Goal: Contribute content: Add original content to the website for others to see

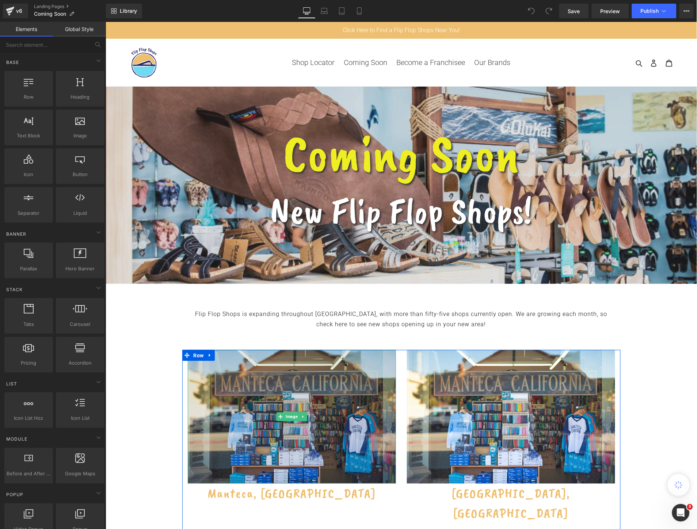
click at [307, 404] on img at bounding box center [292, 417] width 208 height 134
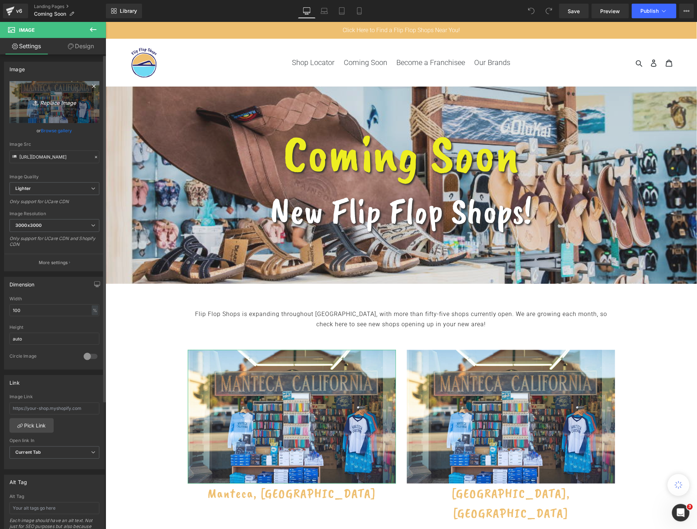
click at [56, 102] on icon "Replace Image" at bounding box center [54, 102] width 58 height 9
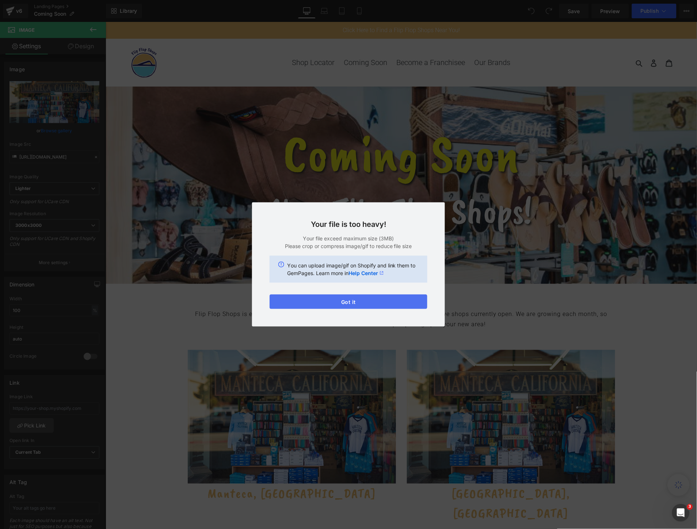
click at [402, 305] on button "Got it" at bounding box center [349, 302] width 158 height 15
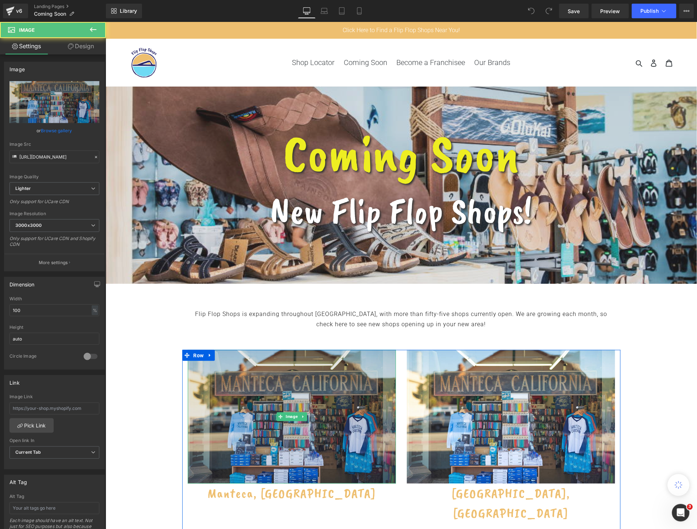
click at [265, 393] on img at bounding box center [292, 417] width 208 height 134
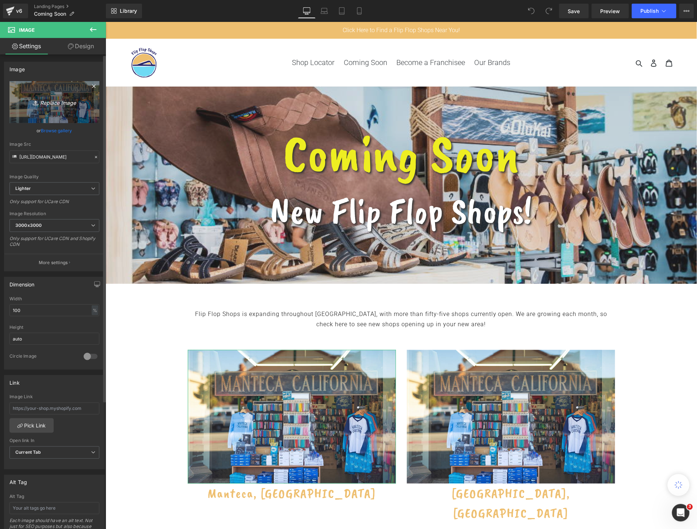
click at [56, 103] on icon "Replace Image" at bounding box center [54, 102] width 58 height 9
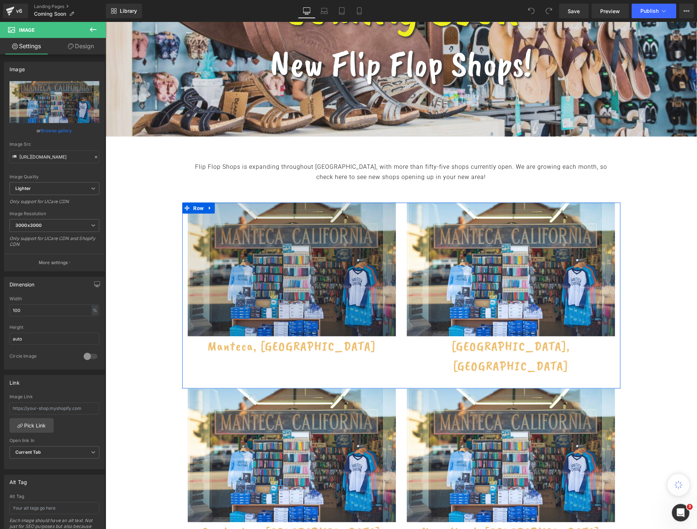
scroll to position [162, 0]
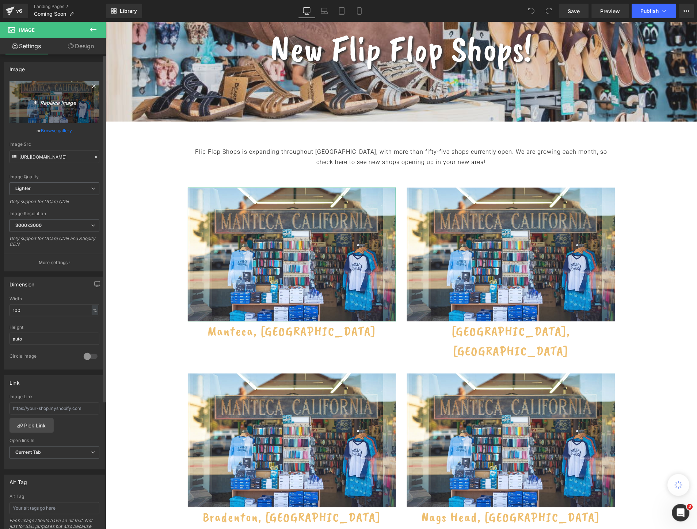
click at [60, 106] on icon "Replace Image" at bounding box center [54, 102] width 58 height 9
type input "C:\fakepath\Manteca, CA-min.jpg"
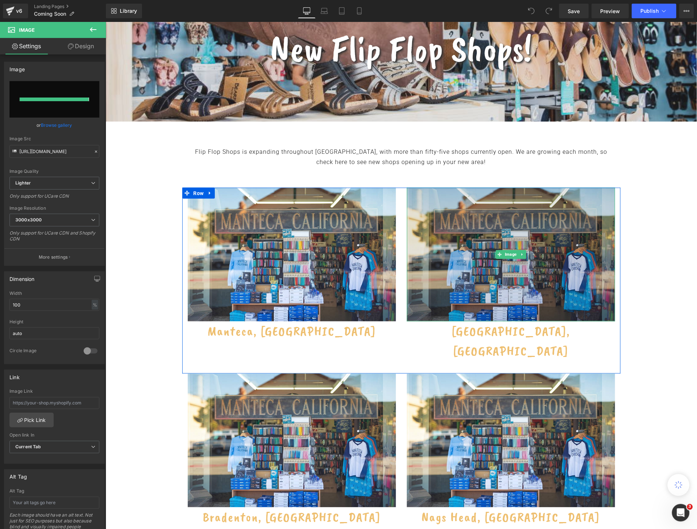
type input "https://ucarecdn.com/21a9d96b-c1d4-48bf-aea2-10fad4503360/-/format/auto/-/previ…"
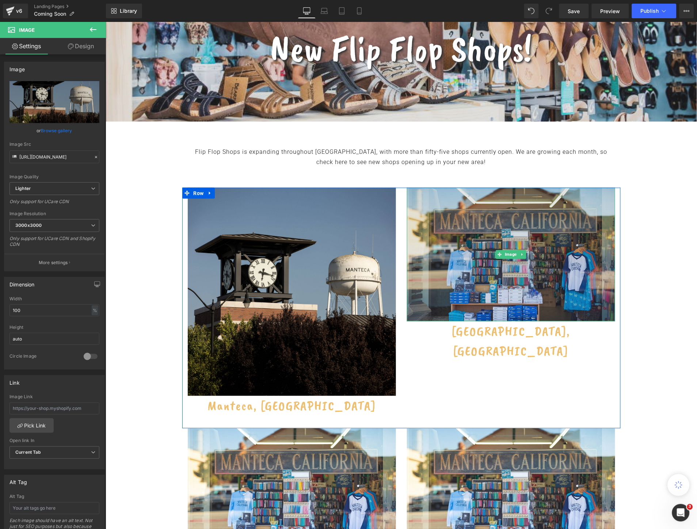
click at [527, 273] on img at bounding box center [511, 255] width 208 height 134
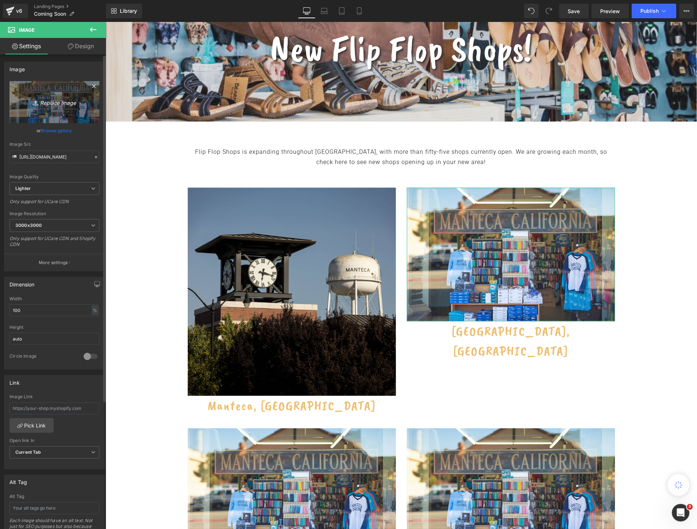
click at [54, 101] on icon "Replace Image" at bounding box center [54, 102] width 58 height 9
type input "C:\fakepath\Punta Gorda, FL-min.jpg"
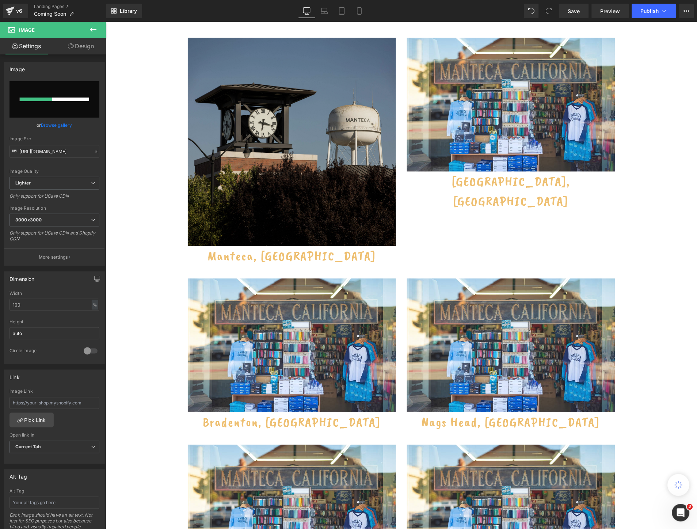
scroll to position [325, 0]
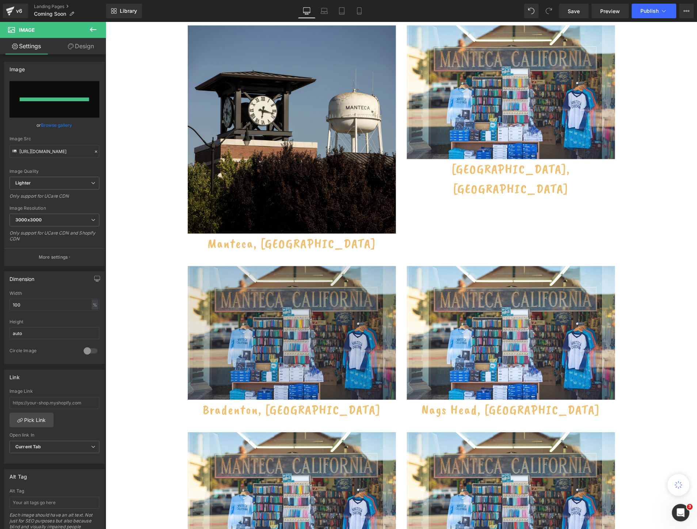
type input "https://ucarecdn.com/dae5c248-665b-4e33-8e1f-d38eb52477f7/-/format/auto/-/previ…"
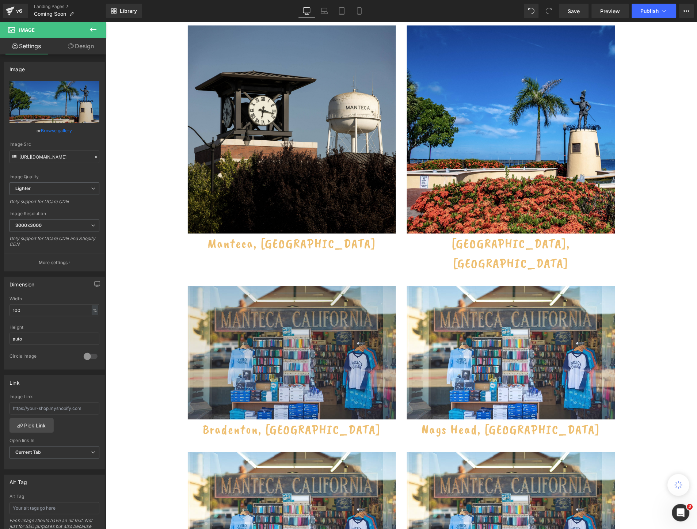
click at [295, 322] on img at bounding box center [292, 353] width 208 height 134
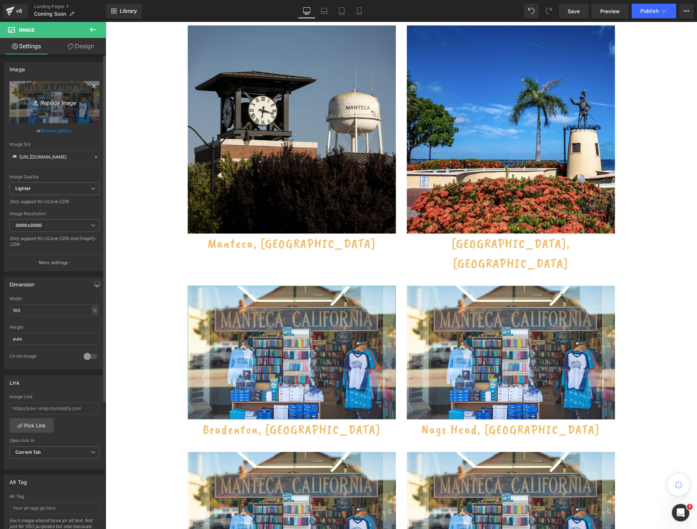
click at [49, 106] on icon "Replace Image" at bounding box center [54, 102] width 58 height 9
type input "C:\fakepath\Bradenton, FL-min.jpg"
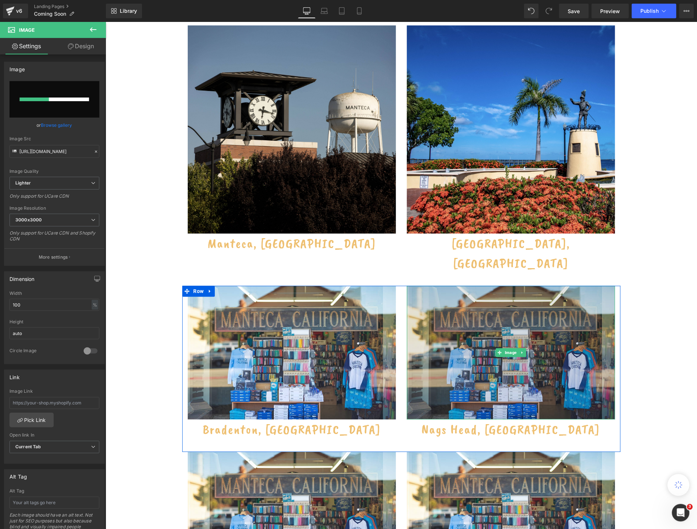
click at [564, 341] on img at bounding box center [511, 353] width 208 height 134
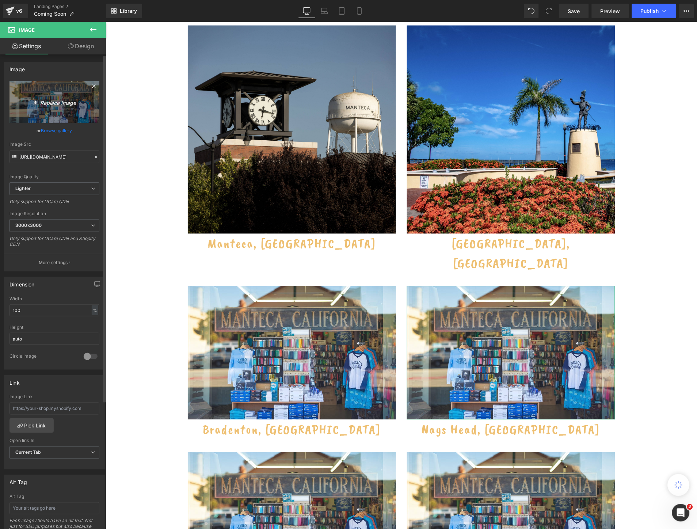
click at [55, 106] on icon "Replace Image" at bounding box center [54, 102] width 58 height 9
type input "C:\fakepath\Nags Head, NC-min.jpg"
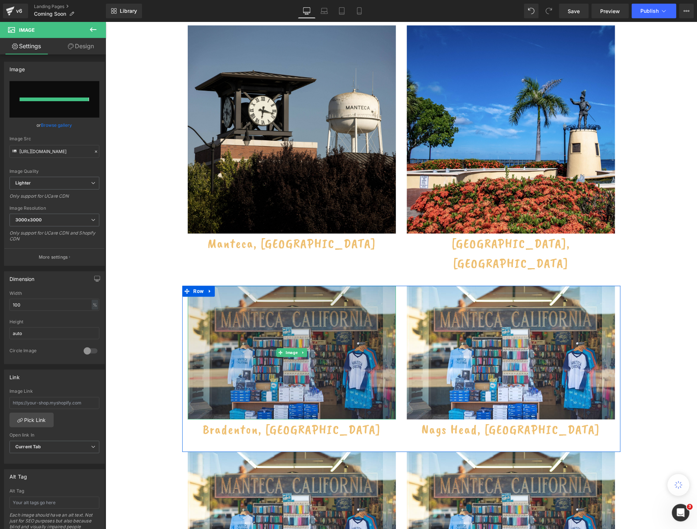
type input "https://ucarecdn.com/fc67f0ca-89db-4401-8adc-0702419768d0/-/format/auto/-/previ…"
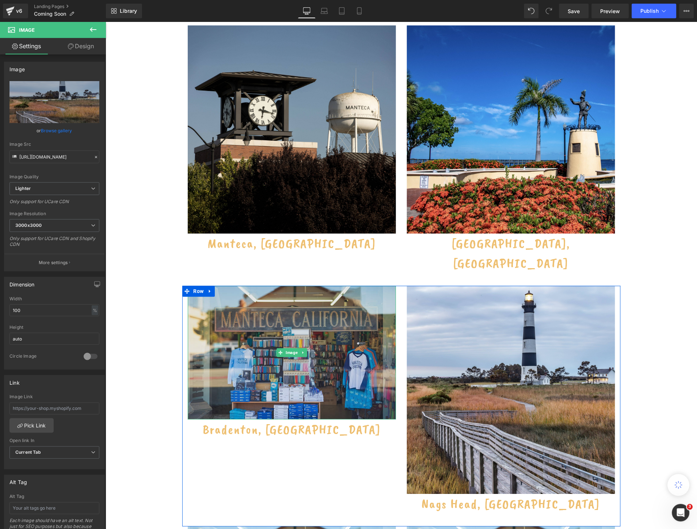
click at [230, 319] on img at bounding box center [292, 353] width 208 height 134
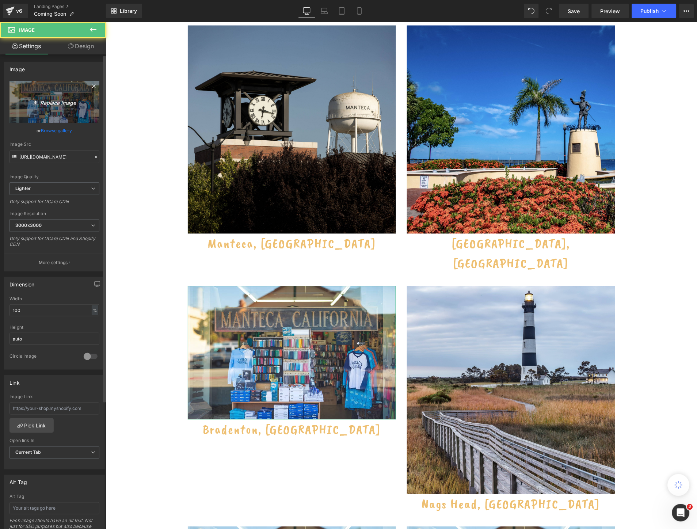
click at [45, 101] on icon "Replace Image" at bounding box center [54, 102] width 58 height 9
type input "C:\fakepath\Bradenton, FL-min.jpg"
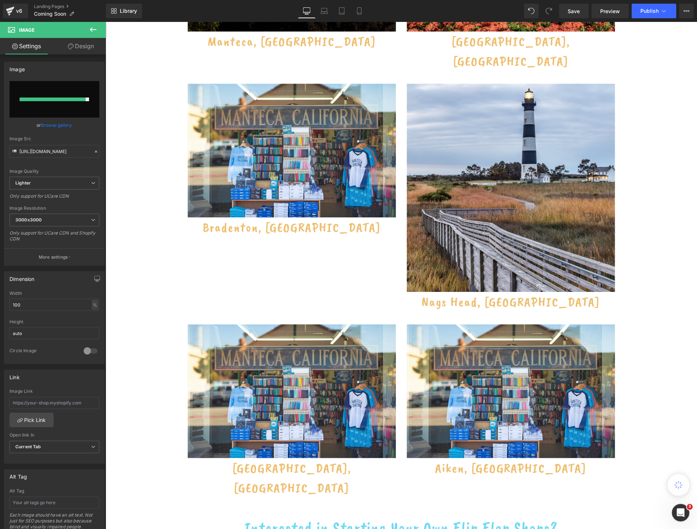
scroll to position [487, 0]
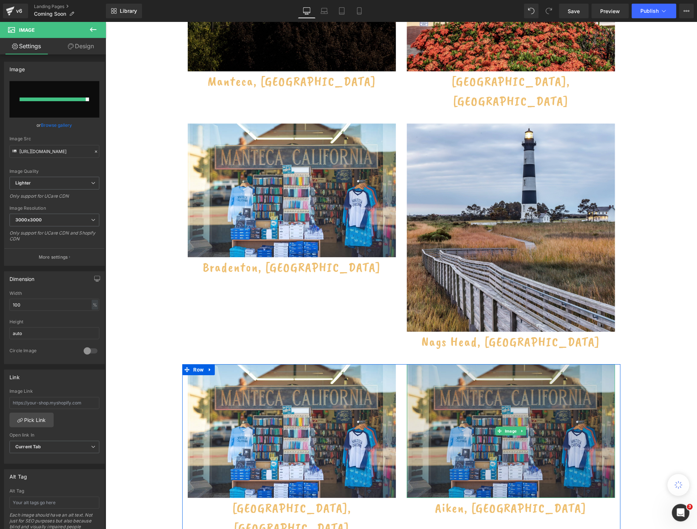
click at [539, 406] on img at bounding box center [511, 431] width 208 height 134
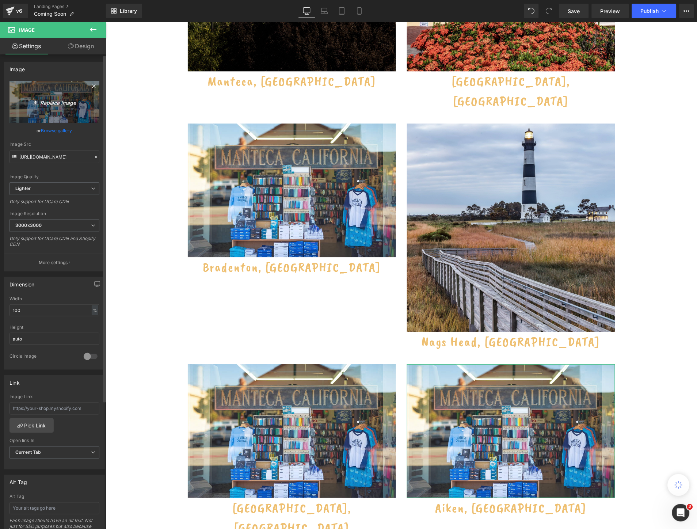
click at [57, 103] on icon "Replace Image" at bounding box center [54, 102] width 58 height 9
type input "C:\fakepath\Aiken, SC-min.jpg"
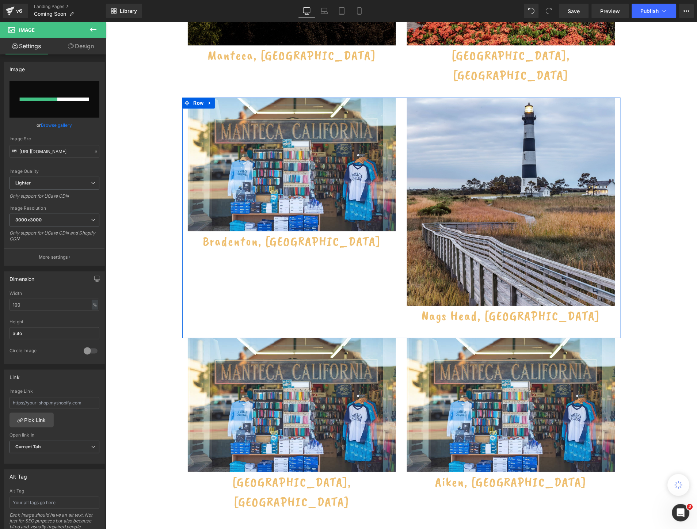
scroll to position [528, 0]
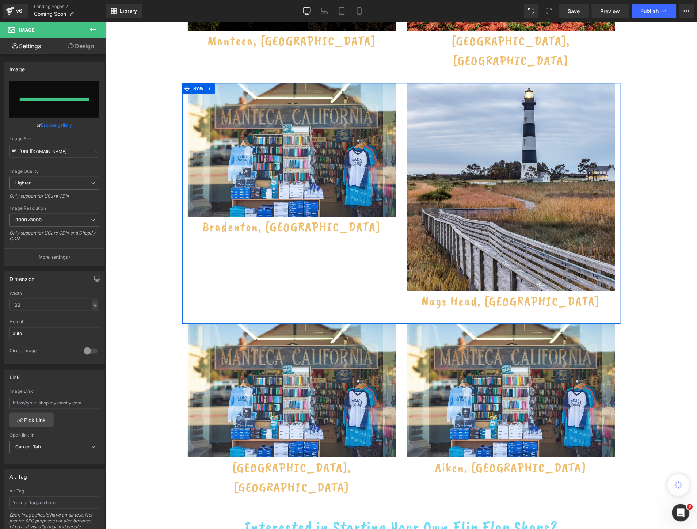
type input "https://ucarecdn.com/2cc6f42f-8de9-4b43-ac6a-c25fa1251cdd/-/format/auto/-/previ…"
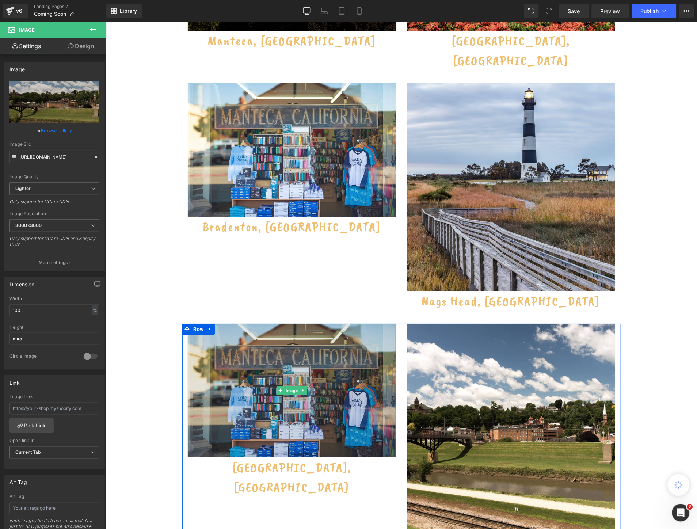
click at [291, 356] on img at bounding box center [292, 390] width 208 height 134
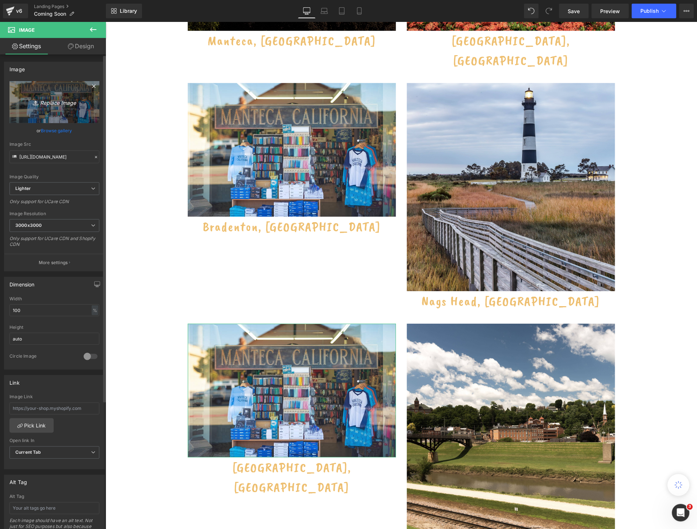
click at [52, 94] on link "Replace Image" at bounding box center [55, 102] width 90 height 42
type input "C:\fakepath\West Lafayette, IN-min.jpg"
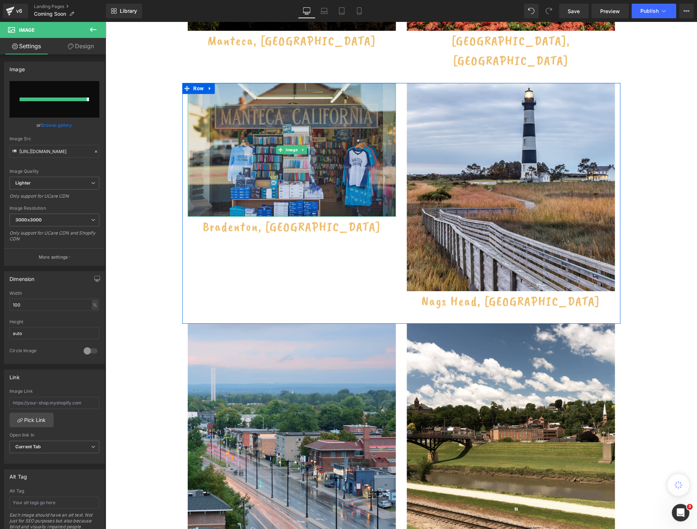
type input "https://ucarecdn.com/4dcbb90a-c3a9-485c-9b4c-081b637de539/-/format/auto/-/previ…"
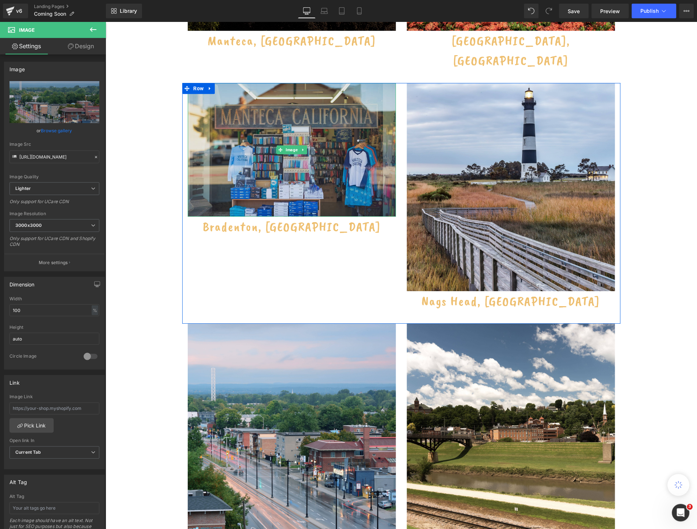
click at [237, 130] on img at bounding box center [292, 150] width 208 height 134
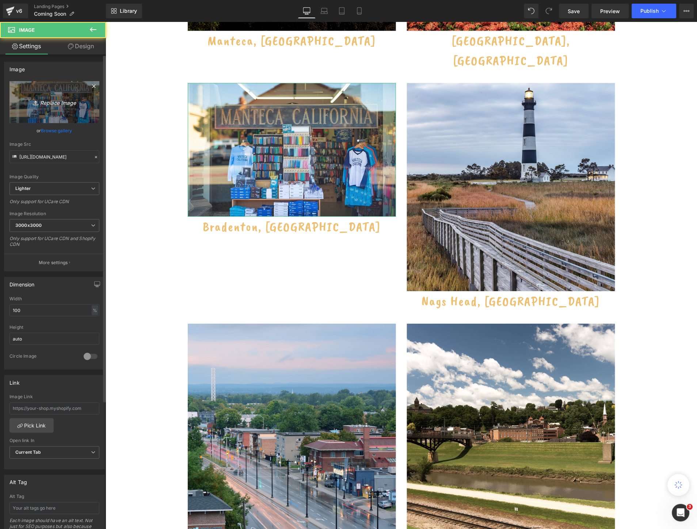
click at [39, 98] on icon "Replace Image" at bounding box center [54, 102] width 58 height 9
type input "C:\fakepath\Bradenton, FL-min.jpg"
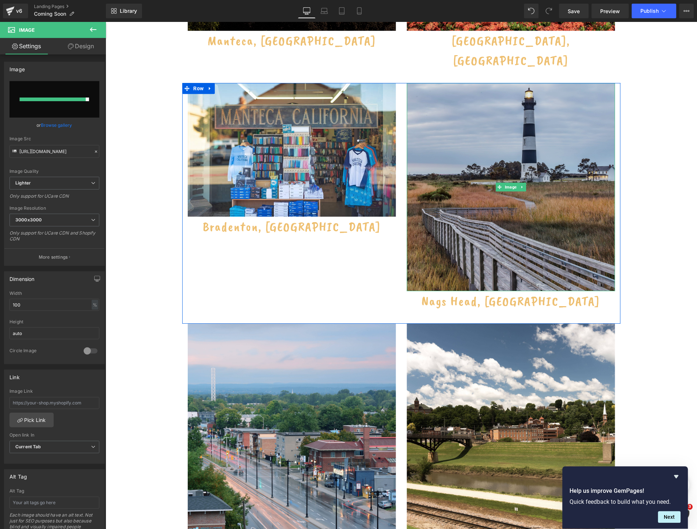
click at [479, 129] on img at bounding box center [511, 187] width 208 height 208
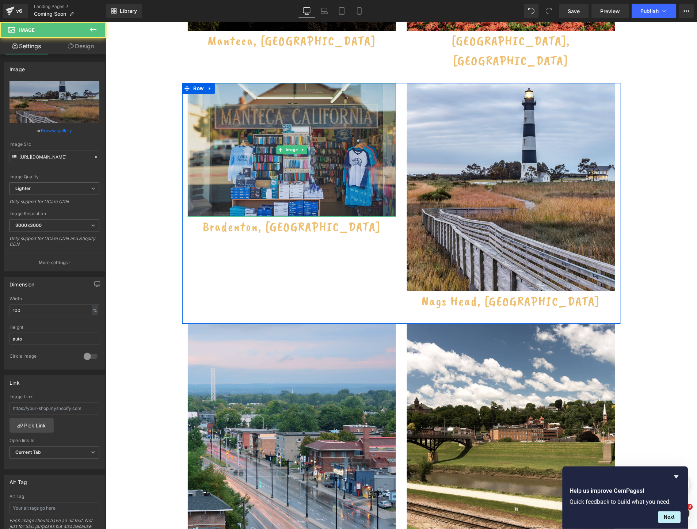
click at [298, 117] on img at bounding box center [292, 150] width 208 height 134
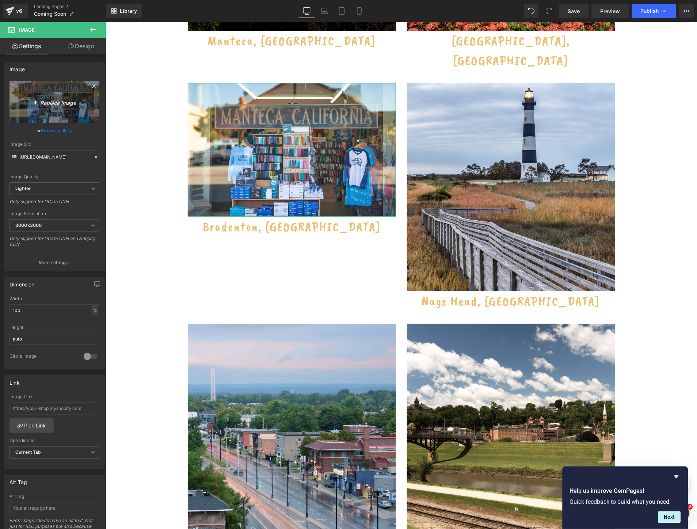
click at [41, 105] on icon "Replace Image" at bounding box center [54, 102] width 58 height 9
type input "C:\fakepath\Bradenton, FL-min.jpg"
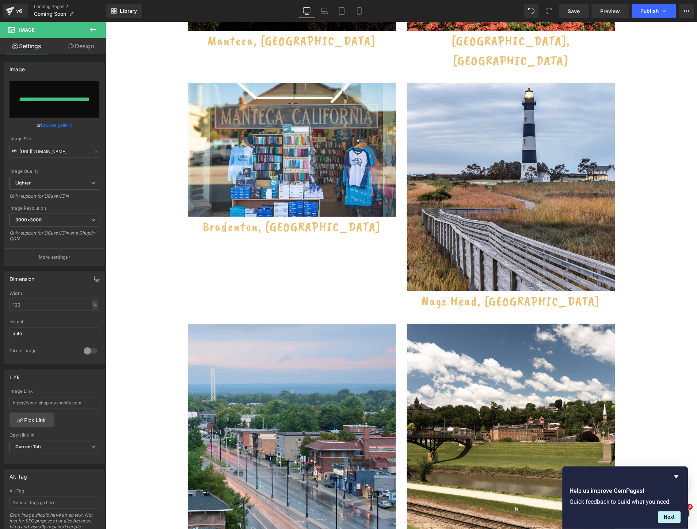
type input "https://ucarecdn.com/fd5b7a91-fb41-48de-bdc8-a84655c63924/-/format/auto/-/previ…"
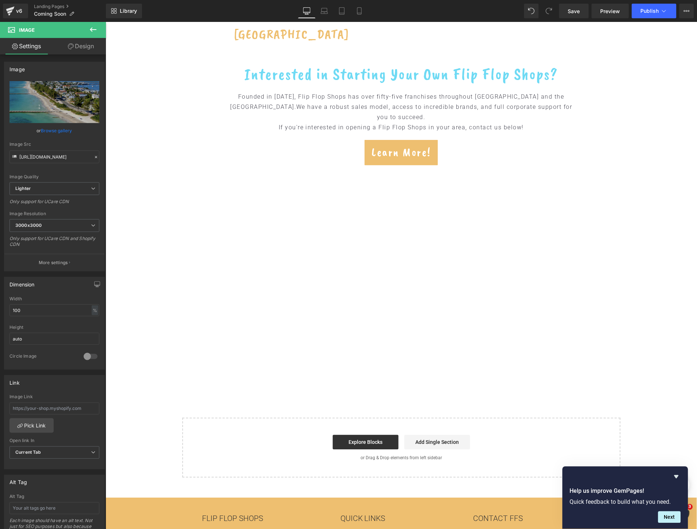
scroll to position [1183, 0]
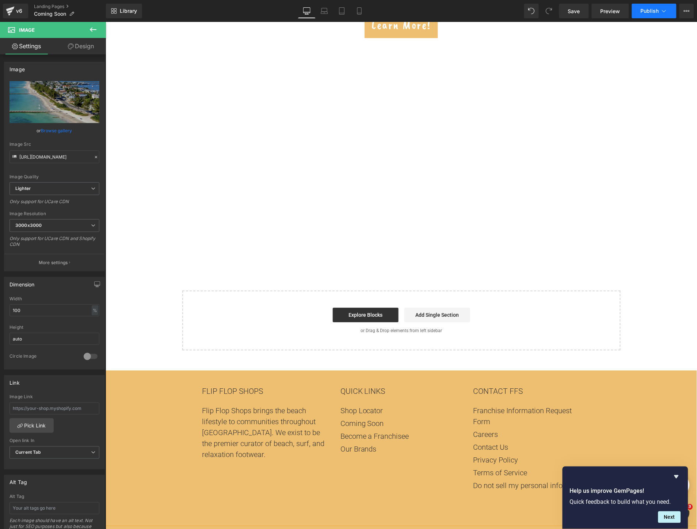
click at [644, 10] on span "Publish" at bounding box center [650, 11] width 18 height 6
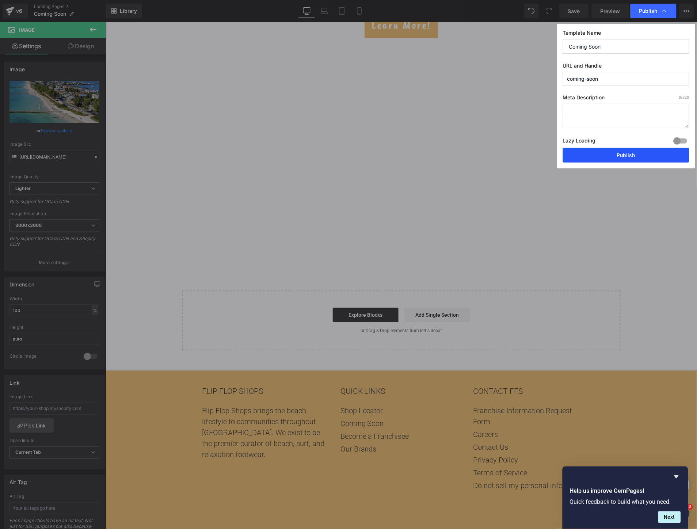
click at [610, 156] on button "Publish" at bounding box center [626, 155] width 126 height 15
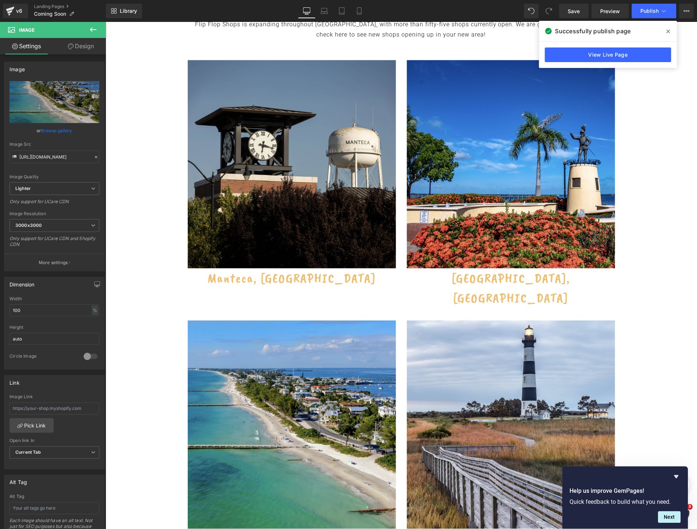
scroll to position [208, 0]
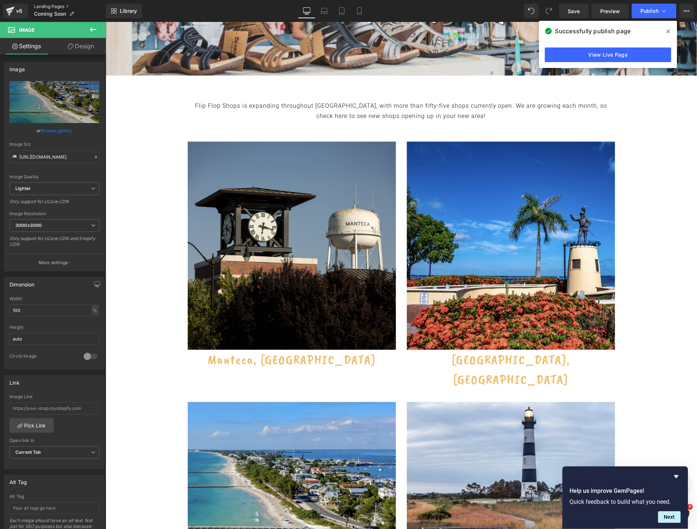
click at [65, 6] on link "Landing Pages" at bounding box center [70, 7] width 72 height 6
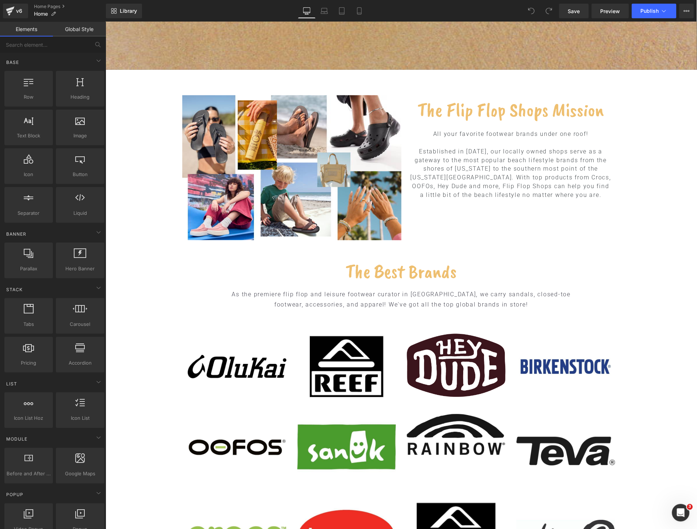
scroll to position [48, 0]
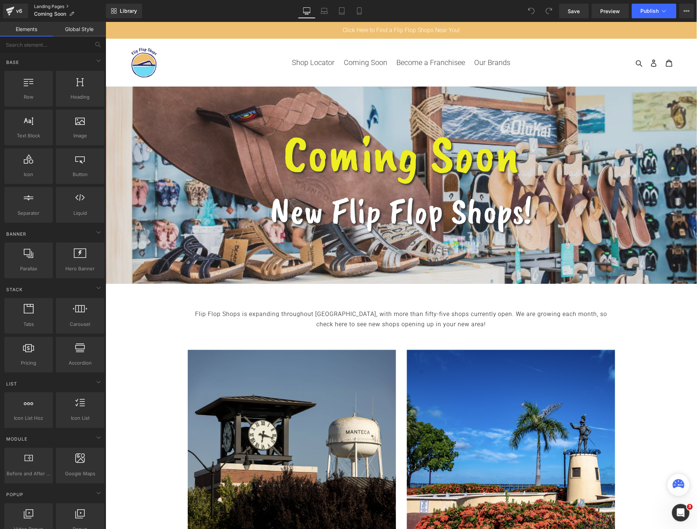
click at [49, 4] on link "Landing Pages" at bounding box center [70, 7] width 72 height 6
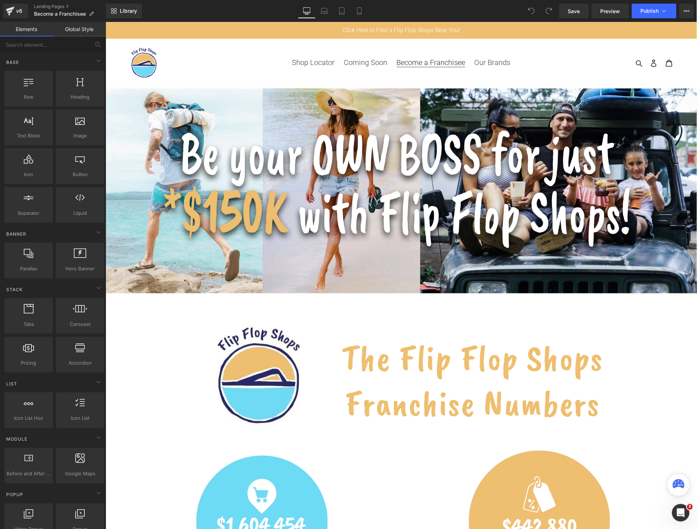
click at [432, 57] on link "Become a Franchisee" at bounding box center [431, 62] width 76 height 13
click at [420, 61] on span "Become a Franchisee" at bounding box center [431, 62] width 69 height 9
click at [55, 5] on link "Landing Pages" at bounding box center [70, 7] width 72 height 6
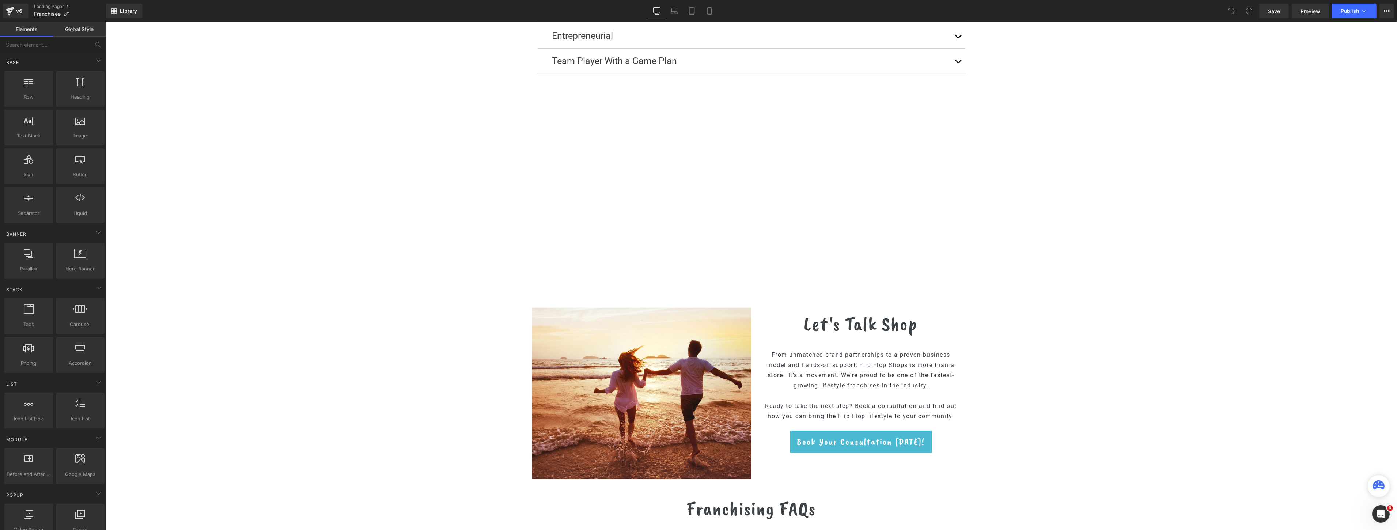
scroll to position [996, 0]
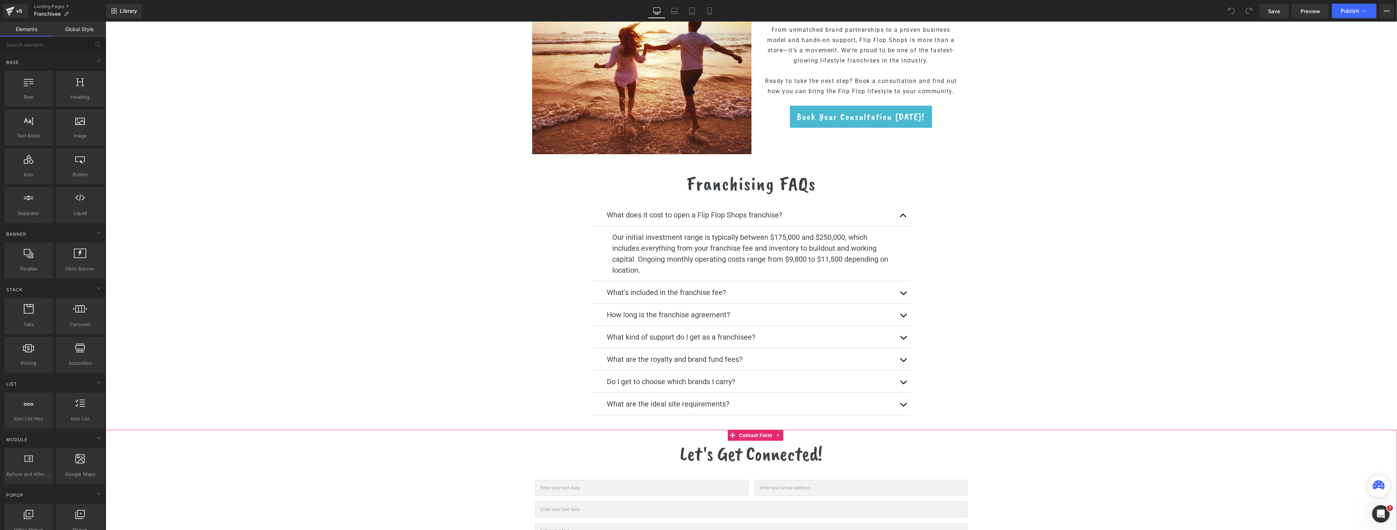
click at [395, 481] on div "Let's Get Connected! Heading Text Field Email Field Row Text Field Text Area Ro…" at bounding box center [751, 511] width 1277 height 140
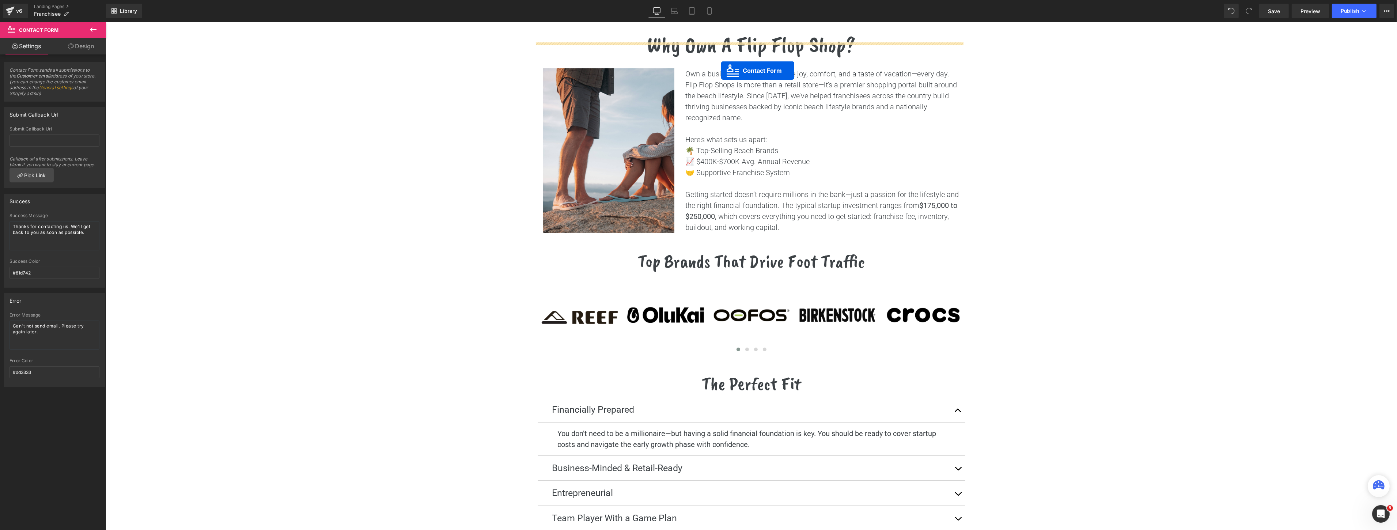
scroll to position [200, 0]
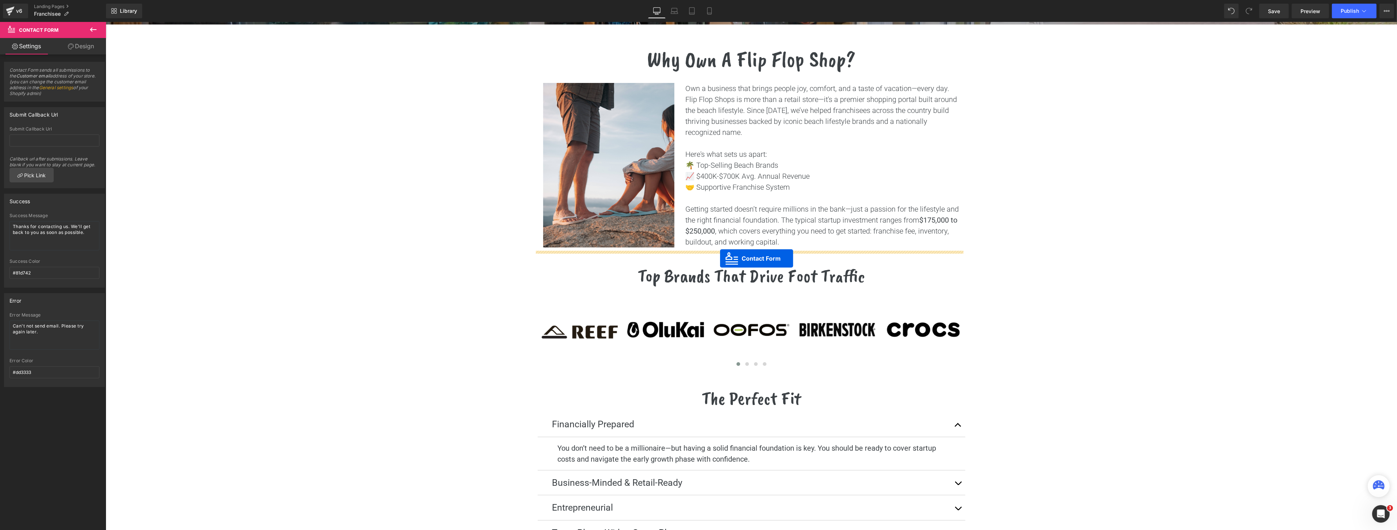
drag, startPoint x: 730, startPoint y: 436, endPoint x: 720, endPoint y: 258, distance: 177.9
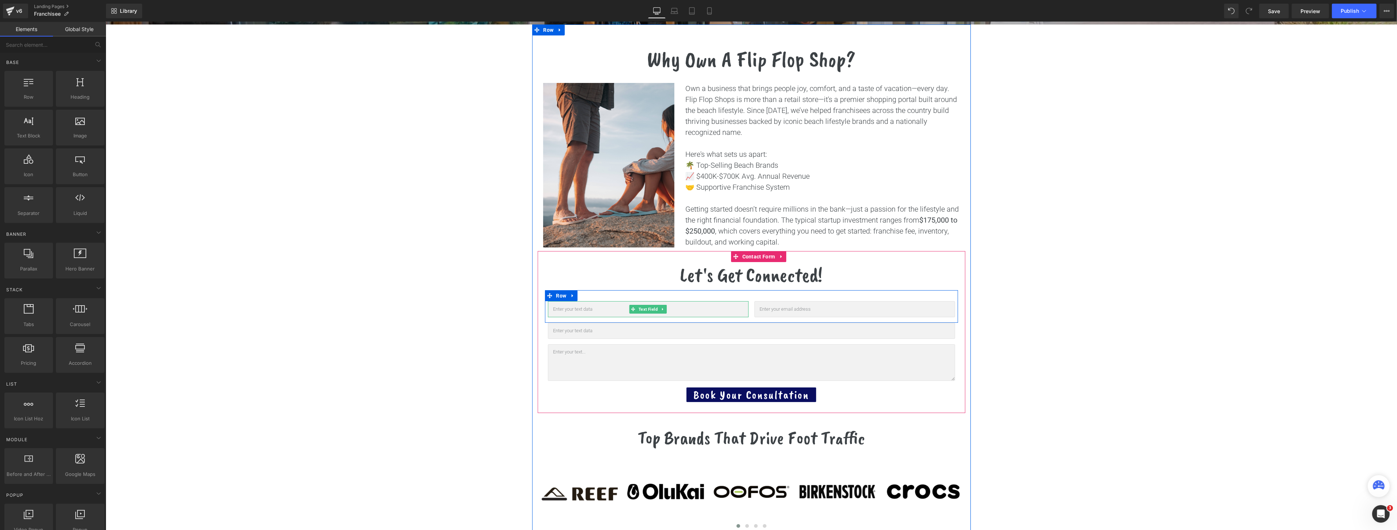
click at [609, 311] on input "text" at bounding box center [648, 309] width 201 height 16
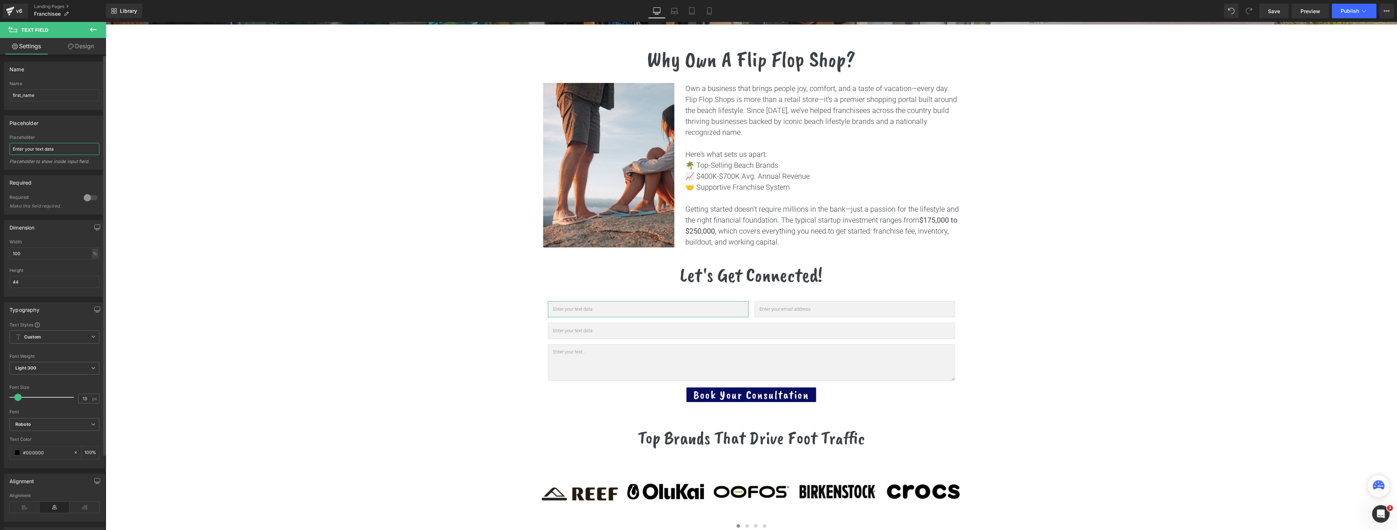
click at [71, 149] on input "Enter your text data" at bounding box center [55, 149] width 90 height 12
type input "Enter your name"
click at [594, 336] on input "text" at bounding box center [751, 331] width 407 height 16
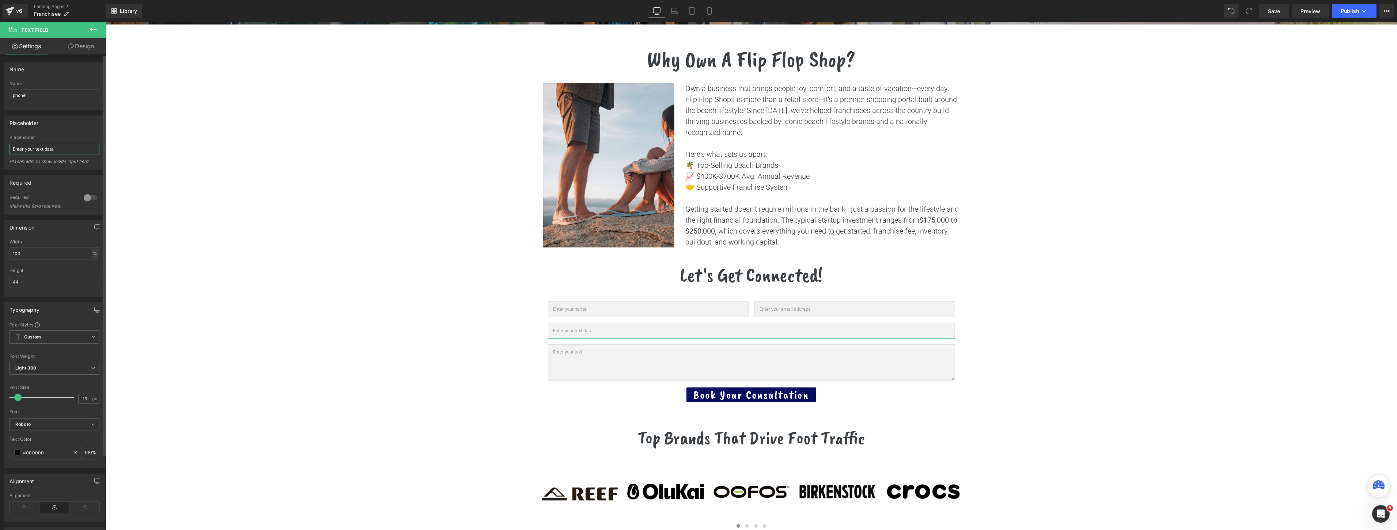
drag, startPoint x: 37, startPoint y: 148, endPoint x: 78, endPoint y: 143, distance: 41.2
click at [78, 143] on input "Enter your text data" at bounding box center [55, 149] width 90 height 12
type input "Enter your phone number"
click at [593, 356] on textarea at bounding box center [751, 362] width 407 height 37
click at [610, 307] on input "text" at bounding box center [648, 309] width 201 height 16
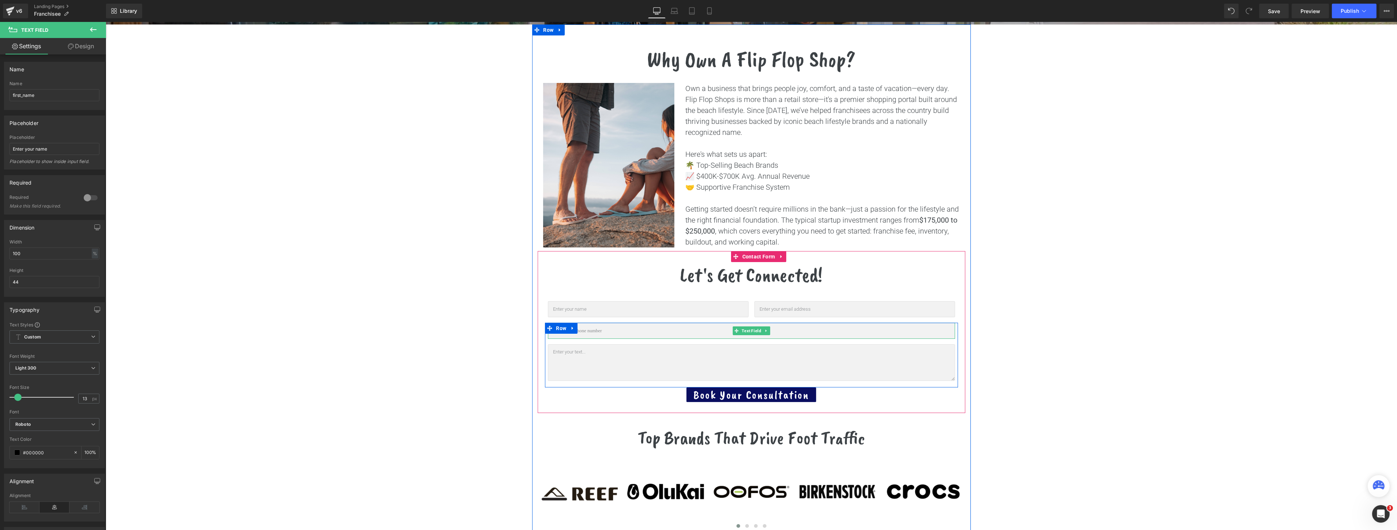
click at [606, 328] on input "text" at bounding box center [751, 331] width 407 height 16
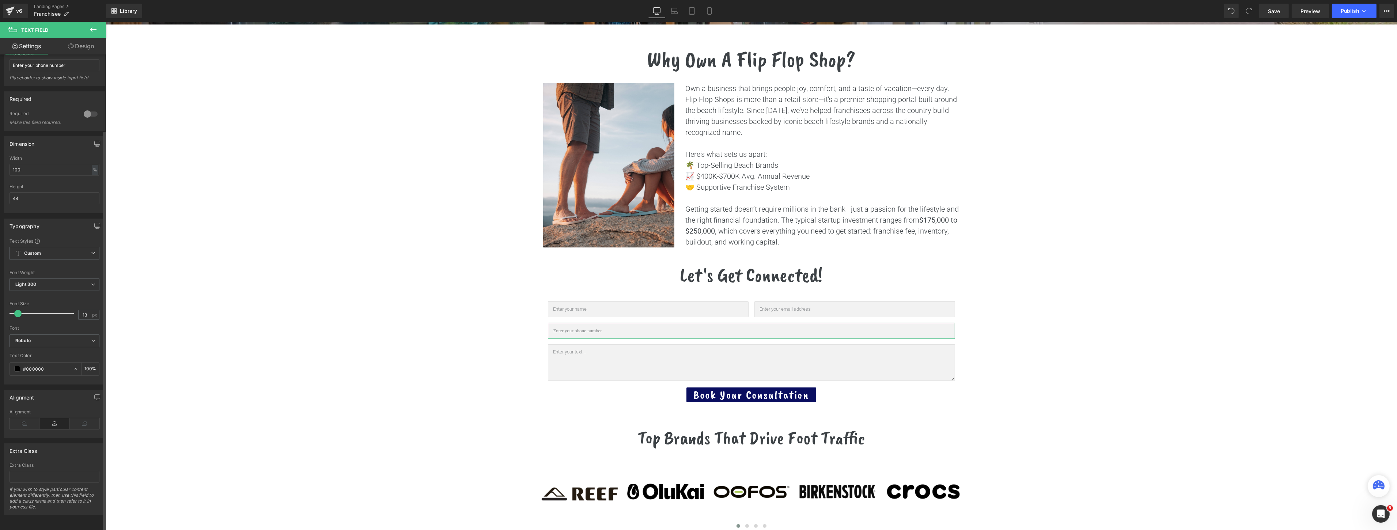
scroll to position [90, 0]
click at [620, 306] on input "text" at bounding box center [648, 309] width 201 height 16
click at [77, 369] on span "Light 300" at bounding box center [55, 368] width 90 height 13
click at [77, 369] on span "Light 300" at bounding box center [53, 368] width 87 height 13
click at [79, 338] on span "Custom Setup Global Style" at bounding box center [55, 336] width 90 height 13
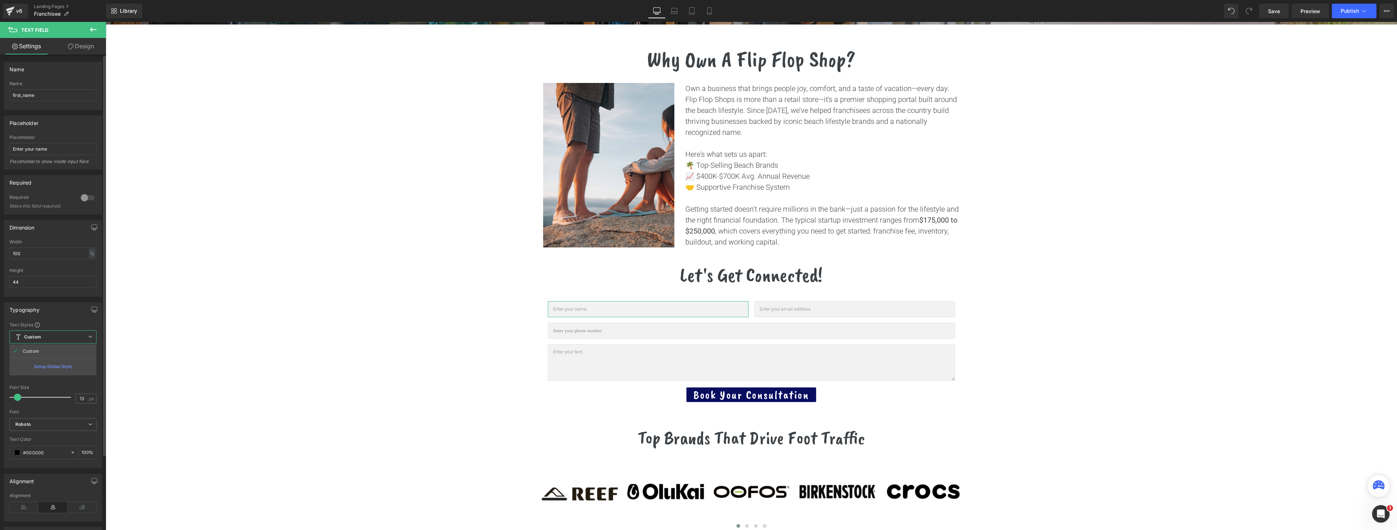
click at [79, 338] on span "Custom Setup Global Style" at bounding box center [53, 336] width 87 height 13
click at [91, 367] on icon at bounding box center [93, 368] width 4 height 4
click at [79, 389] on li "Semi Thin 200" at bounding box center [55, 391] width 90 height 11
click at [73, 427] on b "Roboto" at bounding box center [53, 424] width 76 height 6
click at [70, 458] on li "Roboto" at bounding box center [53, 462] width 87 height 12
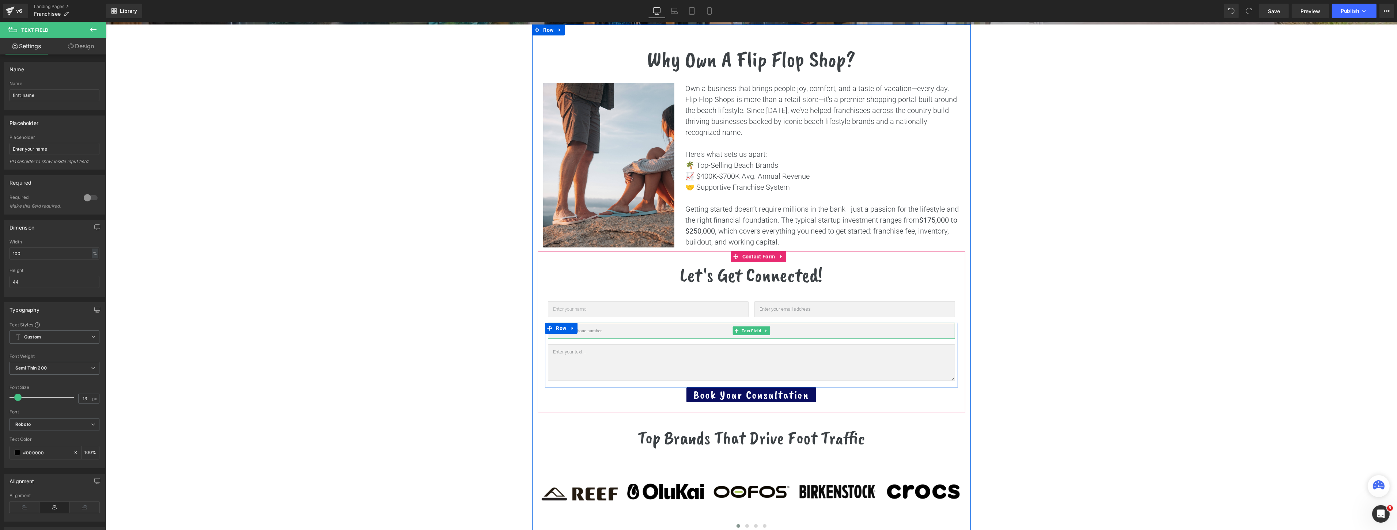
click at [569, 334] on input "text" at bounding box center [751, 331] width 407 height 16
click at [91, 370] on icon at bounding box center [93, 368] width 4 height 4
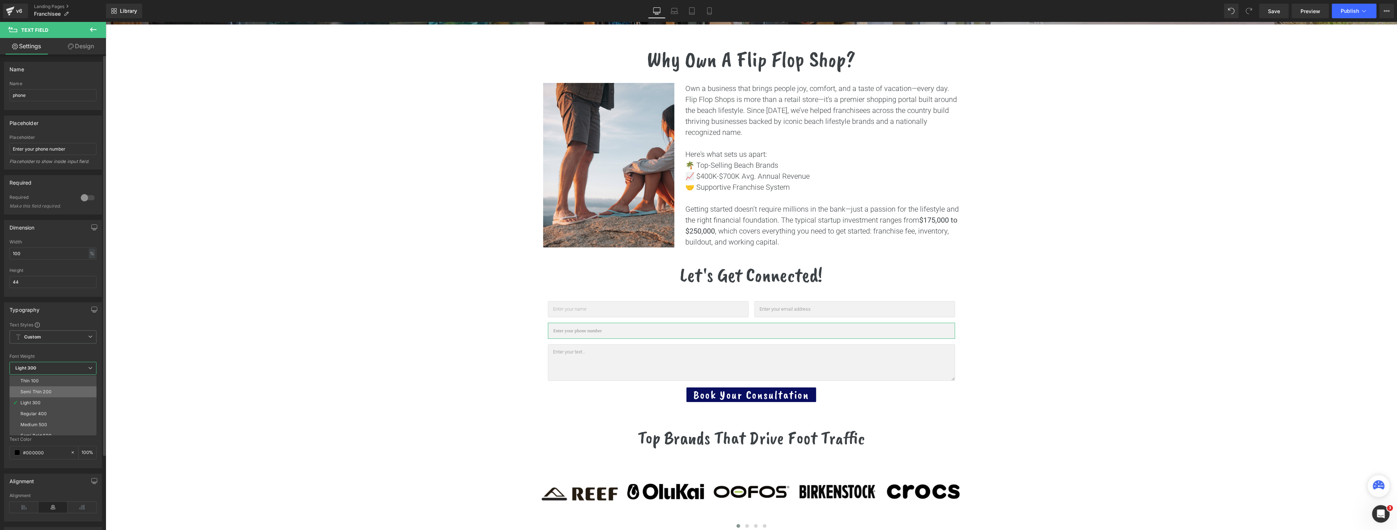
click at [69, 391] on li "Semi Thin 200" at bounding box center [55, 391] width 90 height 11
click at [80, 428] on span "Roboto" at bounding box center [55, 424] width 90 height 13
click at [57, 459] on li "Roboto" at bounding box center [53, 462] width 87 height 12
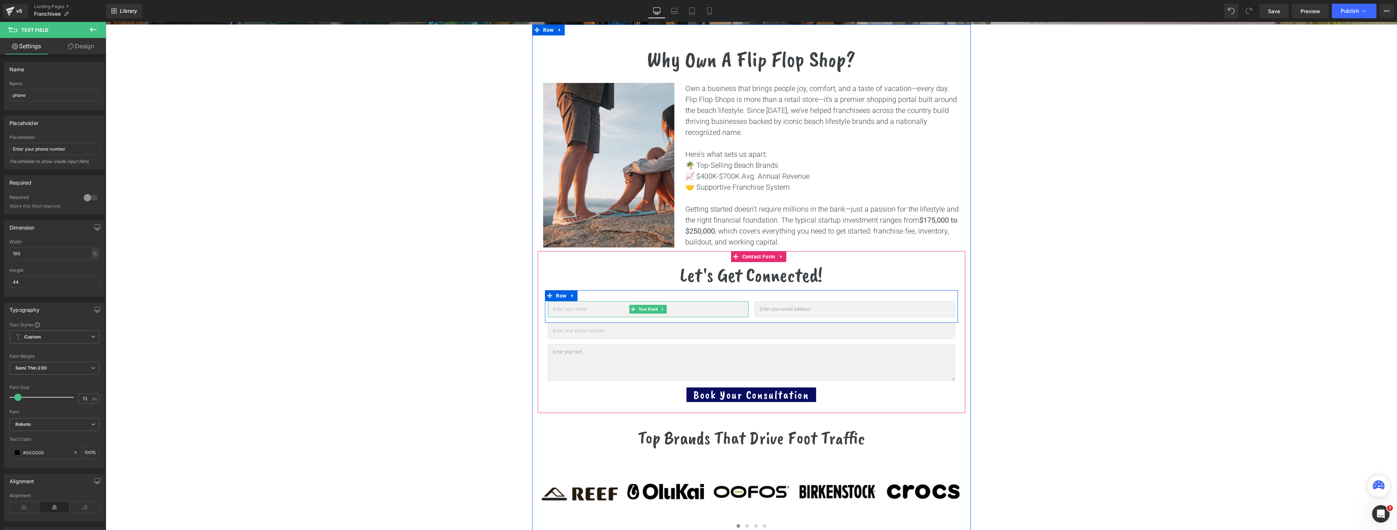
click at [605, 311] on input "text" at bounding box center [648, 309] width 201 height 16
click at [65, 373] on span "Semi Thin 200" at bounding box center [55, 368] width 90 height 13
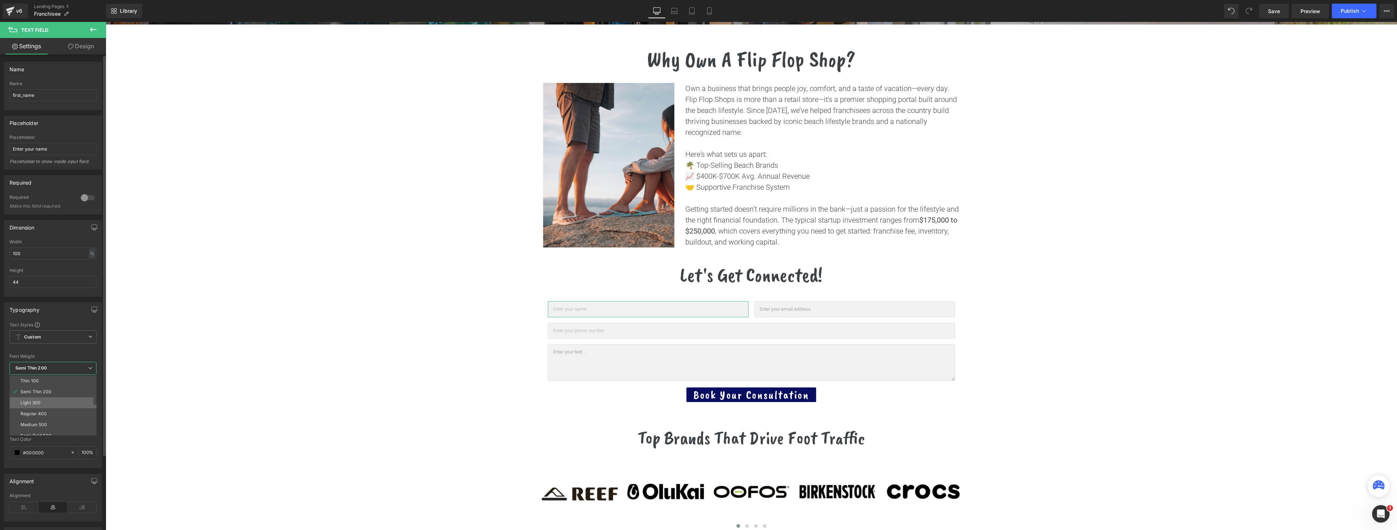
click at [53, 401] on li "Light 300" at bounding box center [55, 402] width 90 height 11
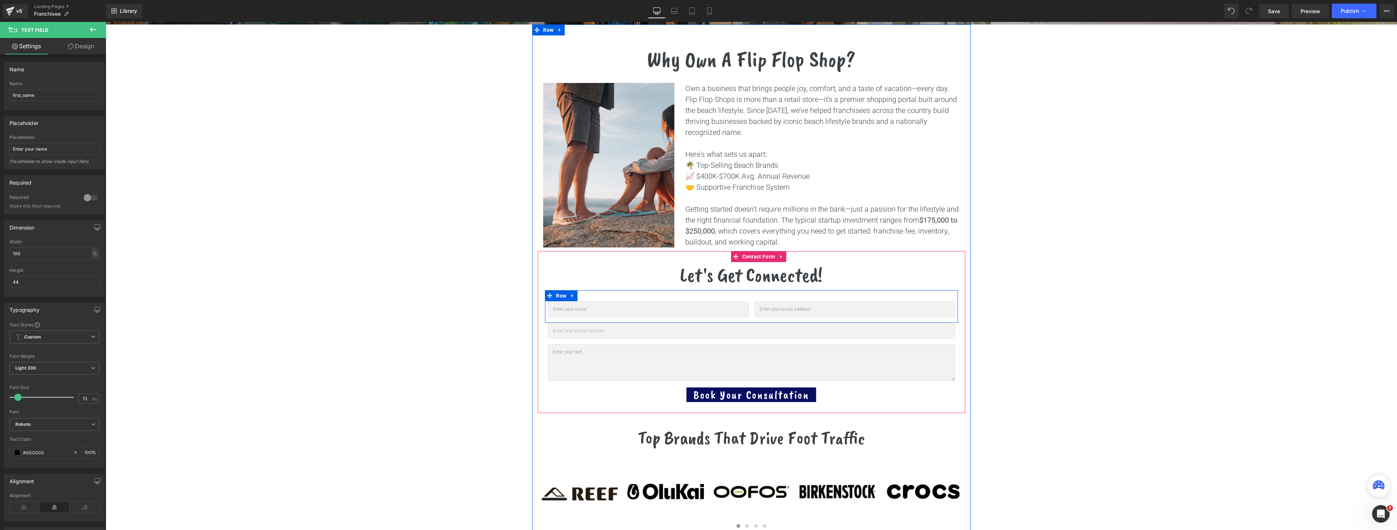
click at [625, 326] on input "text" at bounding box center [751, 331] width 407 height 16
click at [82, 370] on span "Semi Thin 200" at bounding box center [55, 368] width 90 height 13
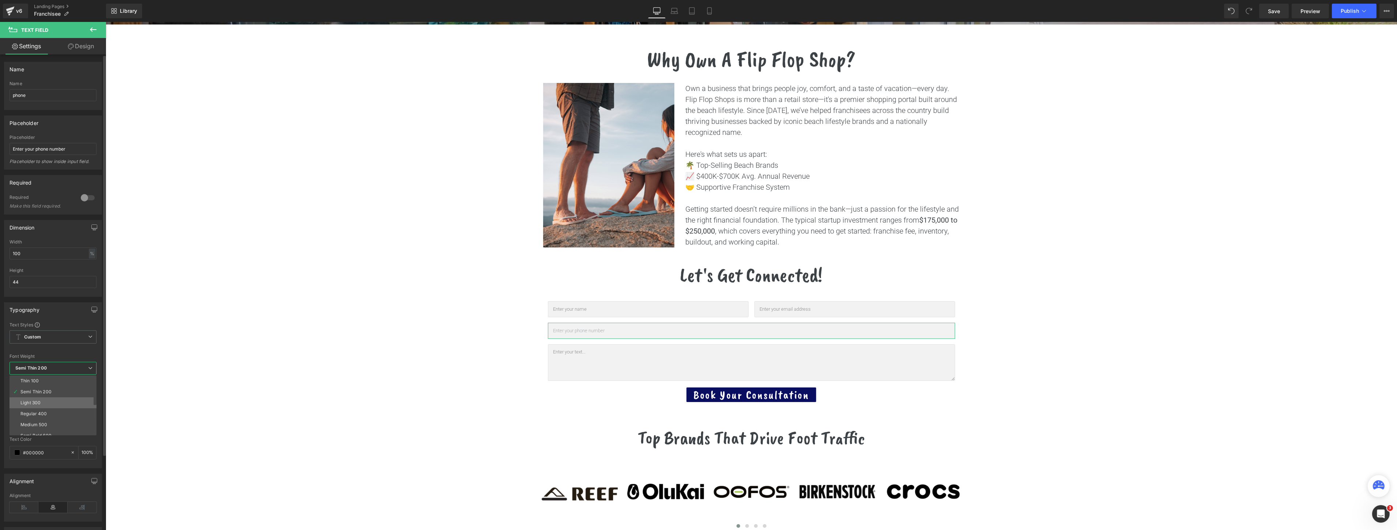
click at [60, 401] on li "Light 300" at bounding box center [55, 402] width 90 height 11
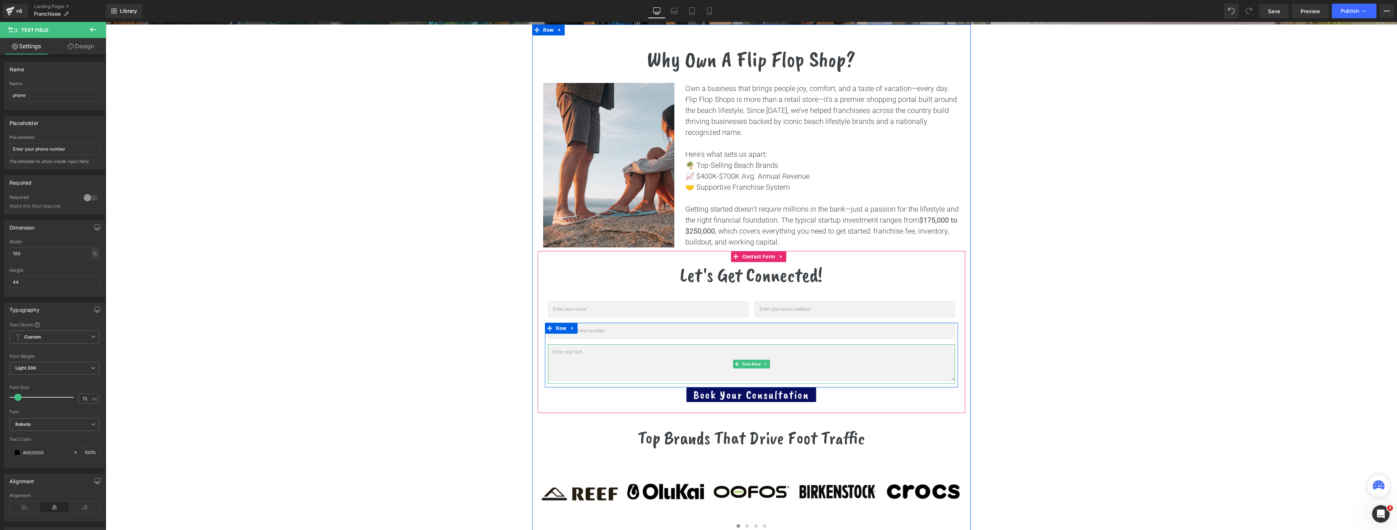
click at [605, 361] on textarea at bounding box center [751, 362] width 407 height 37
click at [48, 147] on input "Enter your text..." at bounding box center [55, 149] width 90 height 12
click at [39, 148] on input "Enter your text..." at bounding box center [55, 149] width 90 height 12
type input "Enter your message..."
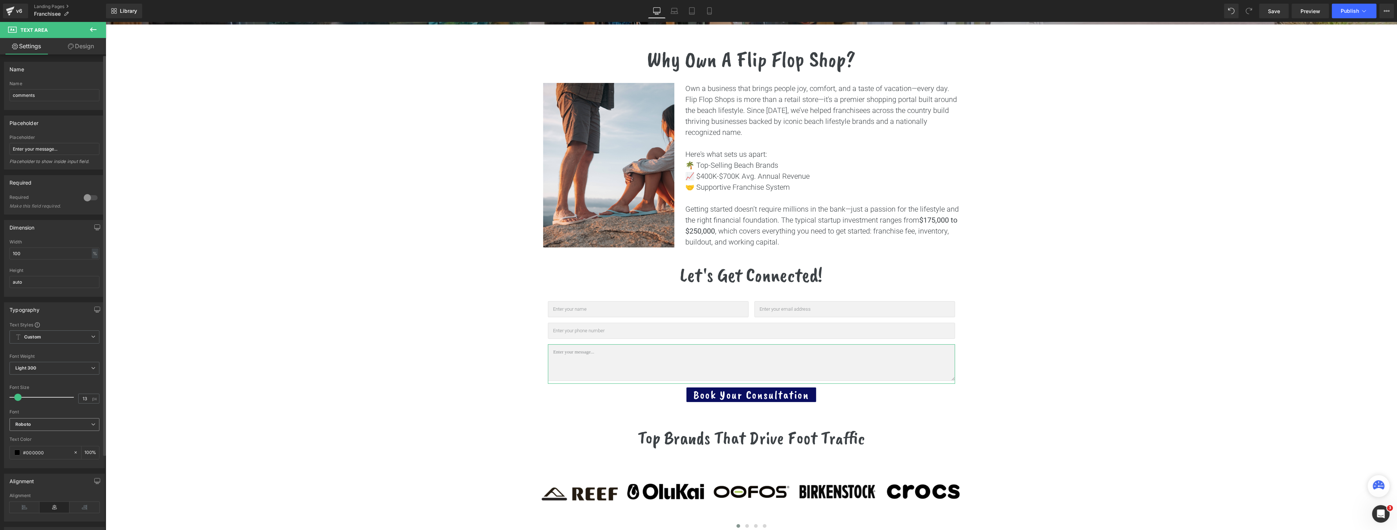
click at [48, 422] on b "Roboto" at bounding box center [53, 424] width 76 height 6
click at [56, 461] on li "Roboto" at bounding box center [53, 462] width 87 height 12
click at [697, 12] on span "Publish" at bounding box center [1350, 11] width 18 height 6
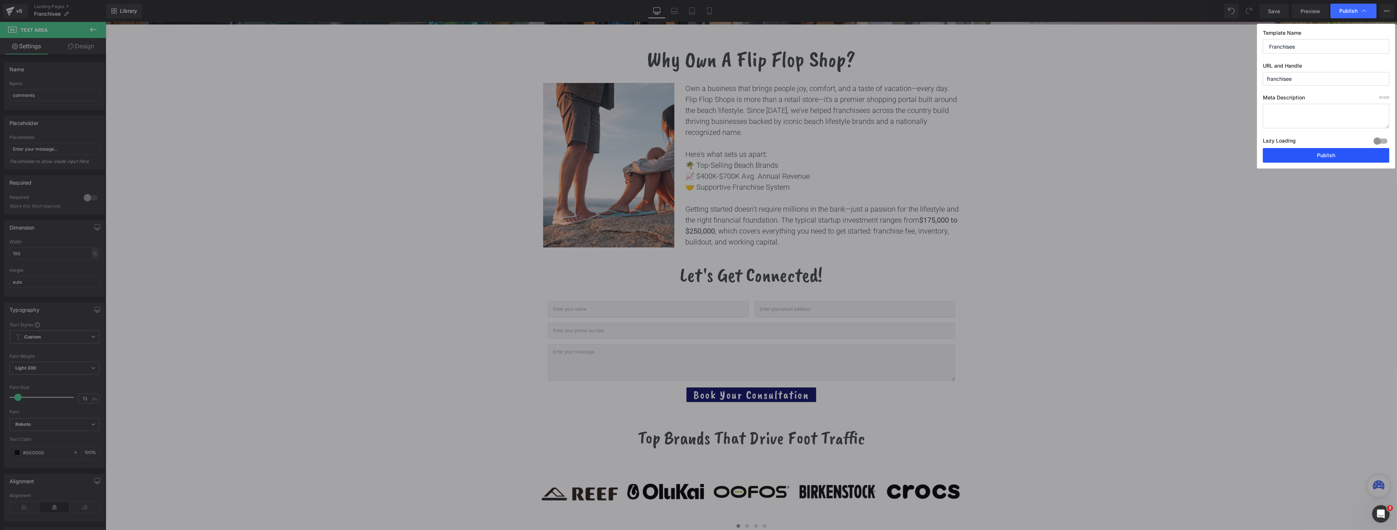
click at [697, 152] on button "Publish" at bounding box center [1326, 155] width 126 height 15
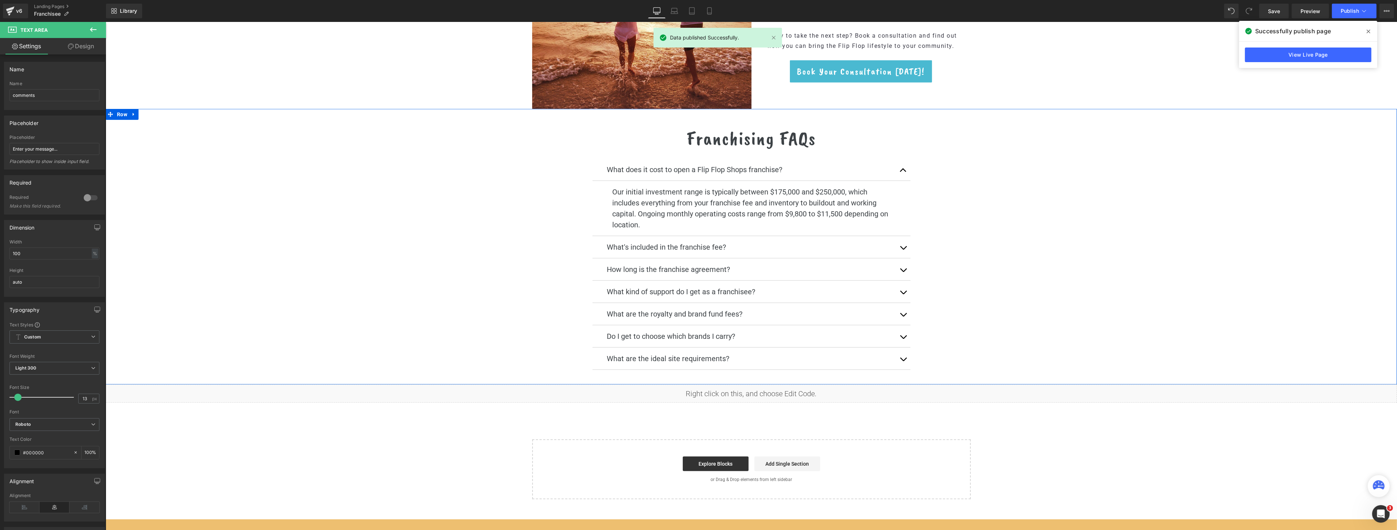
scroll to position [1218, 0]
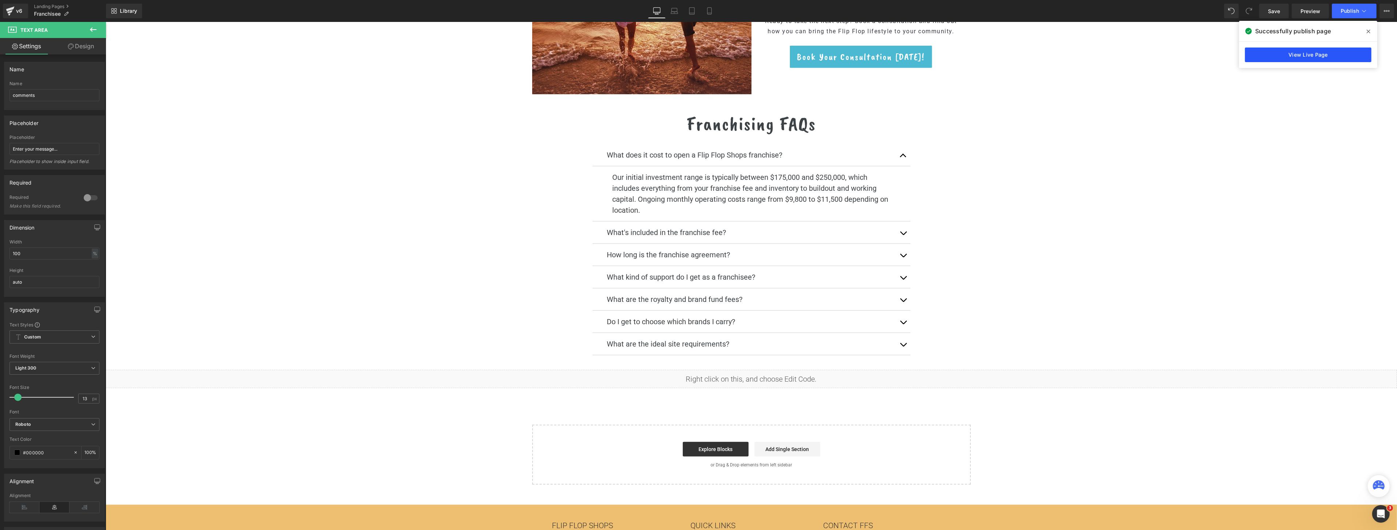
click at [697, 51] on link "View Live Page" at bounding box center [1308, 55] width 126 height 15
